Goal: Task Accomplishment & Management: Use online tool/utility

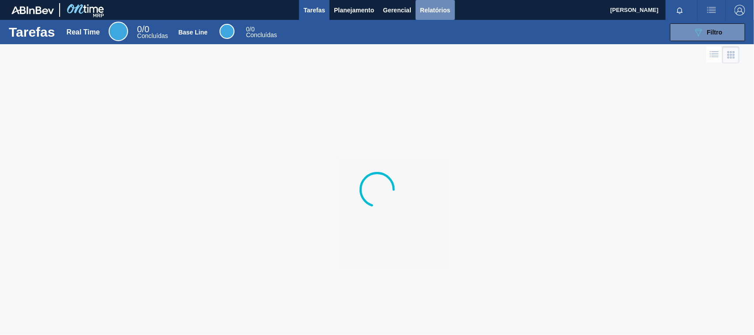
click at [428, 15] on button "Relatórios" at bounding box center [435, 10] width 39 height 20
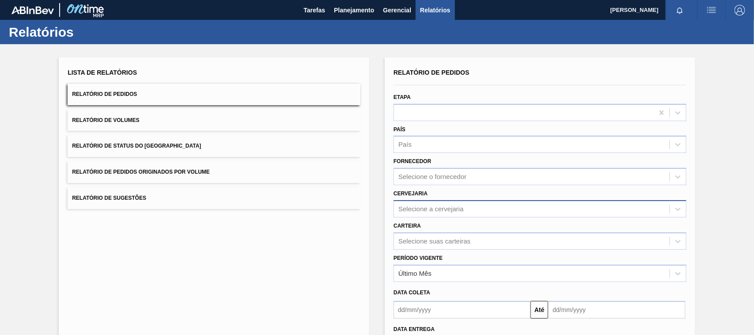
click at [436, 213] on div "Selecione a cervejaria" at bounding box center [532, 208] width 276 height 13
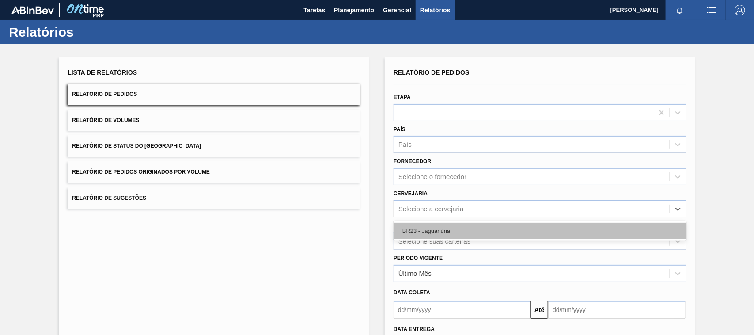
click at [428, 230] on div "BR23 - Jaguariúna" at bounding box center [540, 231] width 293 height 16
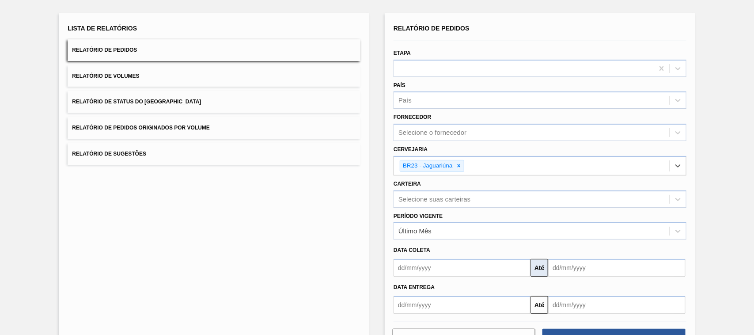
scroll to position [48, 0]
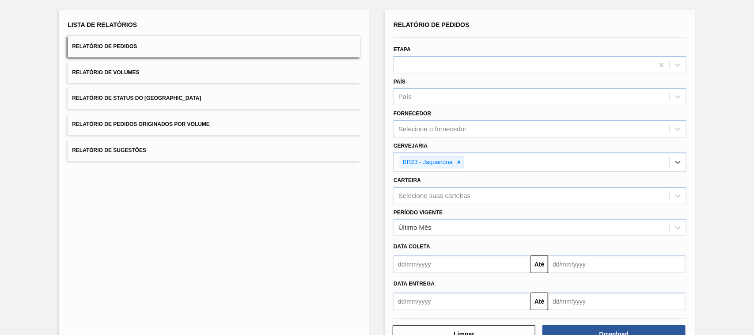
click at [498, 273] on input "text" at bounding box center [462, 264] width 137 height 18
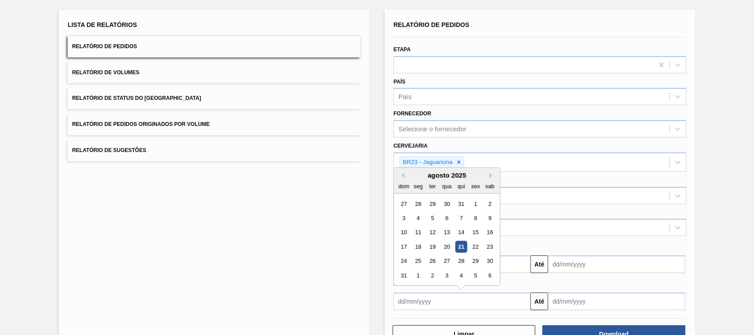
click at [458, 243] on div "21" at bounding box center [461, 247] width 12 height 12
type input "[DATE]"
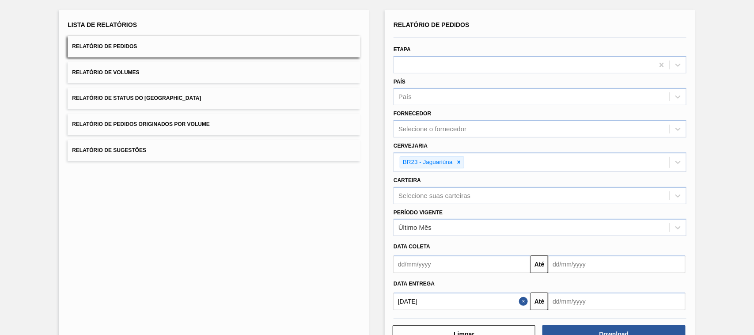
click at [573, 273] on input "text" at bounding box center [616, 264] width 137 height 18
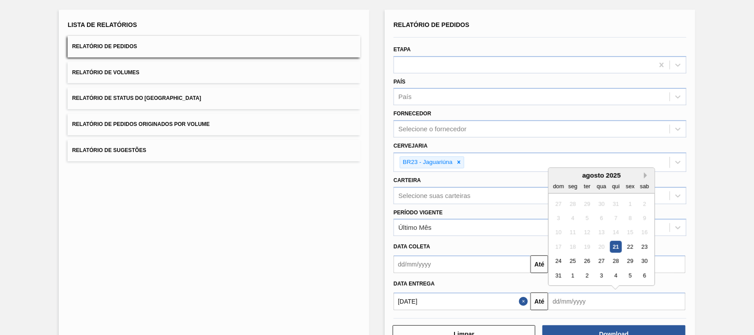
click at [645, 172] on button "Next Month" at bounding box center [647, 175] width 6 height 6
click at [558, 241] on div "21" at bounding box center [559, 247] width 12 height 12
type input "[DATE]"
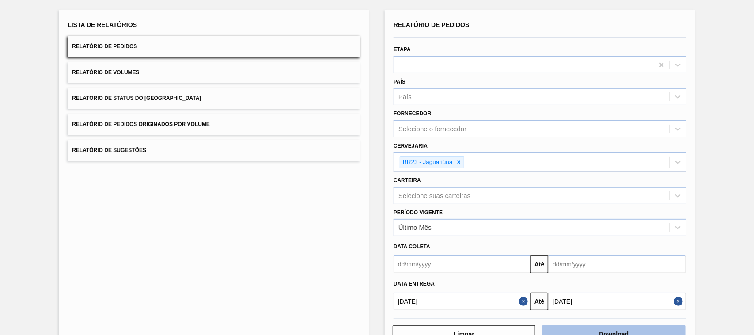
click at [606, 326] on button "Download" at bounding box center [613, 334] width 143 height 18
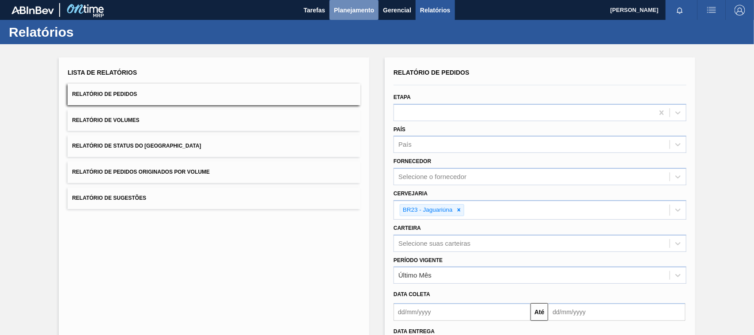
click at [352, 9] on span "Planejamento" at bounding box center [354, 10] width 40 height 11
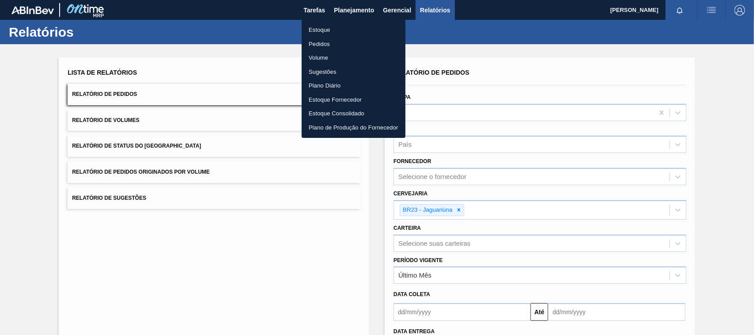
click at [337, 43] on li "Pedidos" at bounding box center [354, 44] width 104 height 14
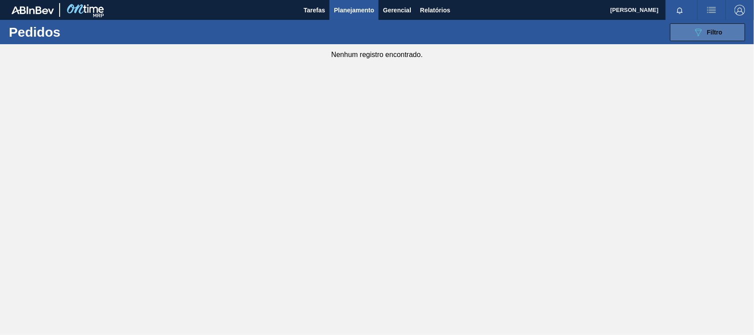
click at [691, 29] on button "089F7B8B-B2A5-4AFE-B5C0-19BA573D28AC Filtro" at bounding box center [707, 32] width 75 height 18
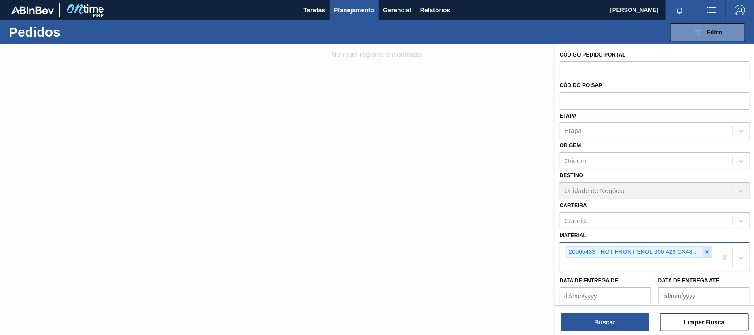
click at [708, 253] on icon at bounding box center [707, 252] width 6 height 6
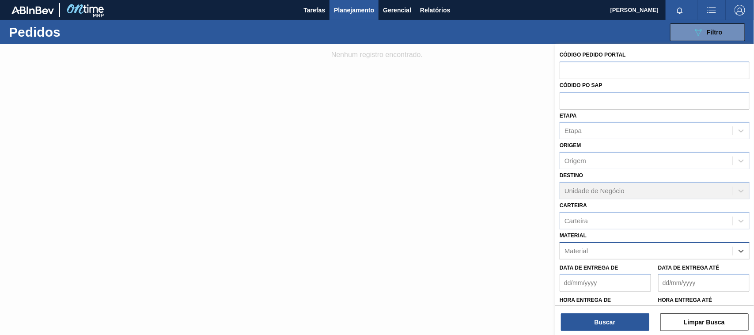
paste input "30002821"
type input "30002821"
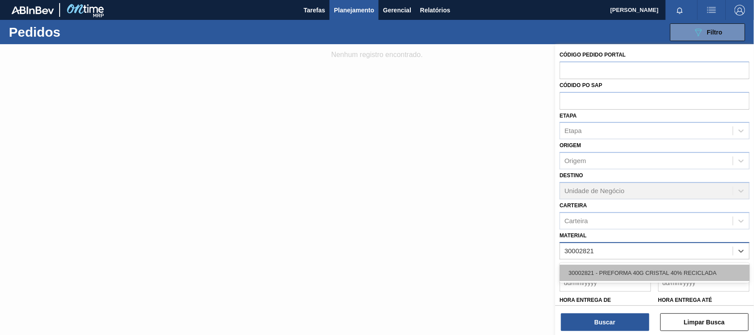
click at [697, 272] on div "30002821 - PREFORMA 40G CRISTAL 40% RECICLADA" at bounding box center [655, 273] width 190 height 16
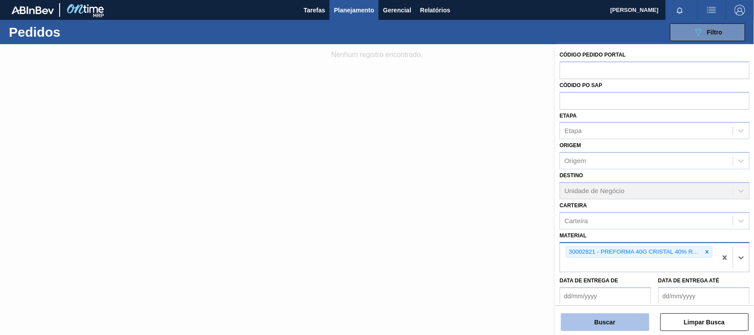
click at [615, 322] on button "Buscar" at bounding box center [605, 322] width 88 height 18
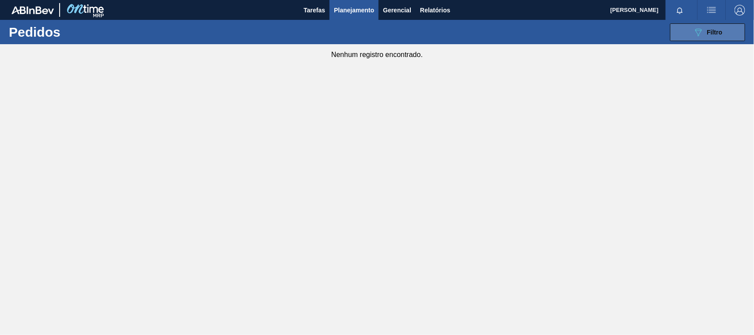
click at [688, 34] on button "089F7B8B-B2A5-4AFE-B5C0-19BA573D28AC Filtro" at bounding box center [707, 32] width 75 height 18
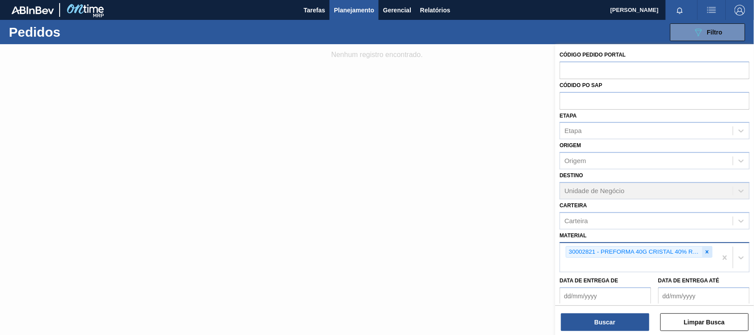
click at [705, 250] on icon at bounding box center [707, 252] width 6 height 6
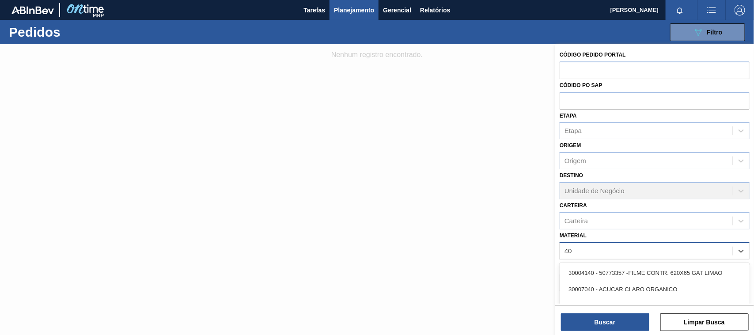
type input "40G"
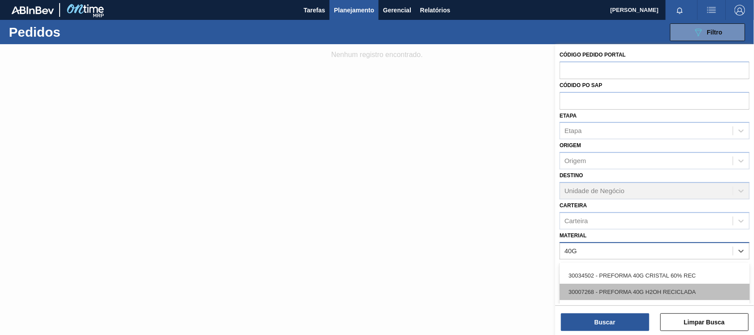
scroll to position [41, 0]
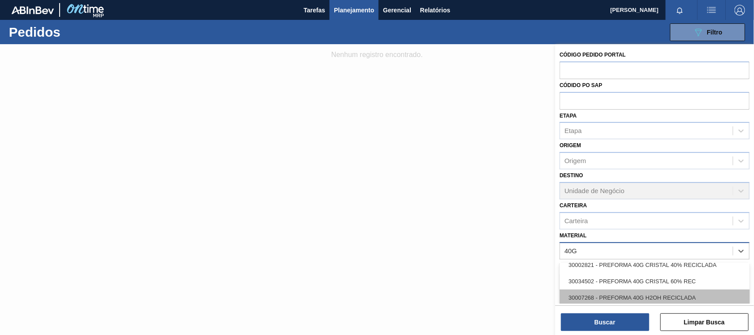
click at [683, 276] on div "30034502 - PREFORMA 40G CRISTAL 60% REC" at bounding box center [655, 281] width 190 height 16
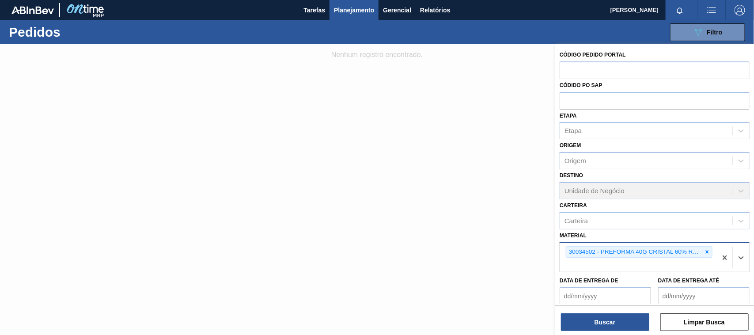
click at [619, 311] on div "Buscar Limpar Busca" at bounding box center [654, 317] width 199 height 25
click at [624, 317] on button "Buscar" at bounding box center [605, 322] width 88 height 18
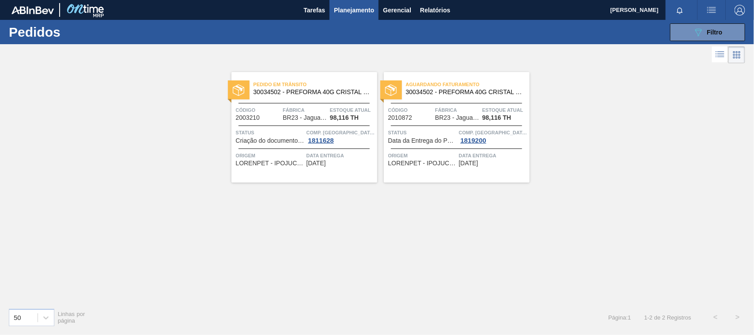
click at [355, 158] on span "Data entrega" at bounding box center [341, 155] width 68 height 9
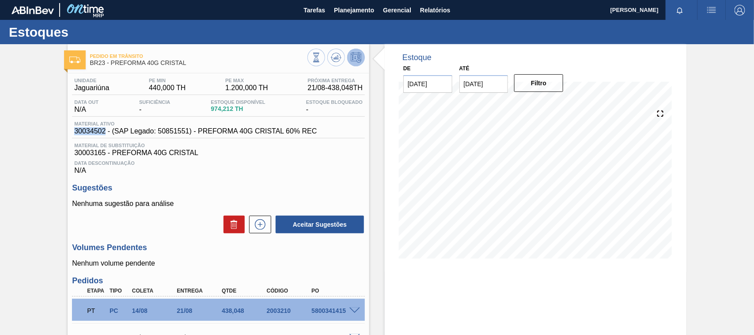
drag, startPoint x: 106, startPoint y: 132, endPoint x: 74, endPoint y: 133, distance: 32.3
click at [74, 133] on span "30034502 - (SAP Legado: 50851551) - PREFORMA 40G CRISTAL 60% REC" at bounding box center [195, 131] width 242 height 8
copy span "30034502"
